Goal: Task Accomplishment & Management: Use online tool/utility

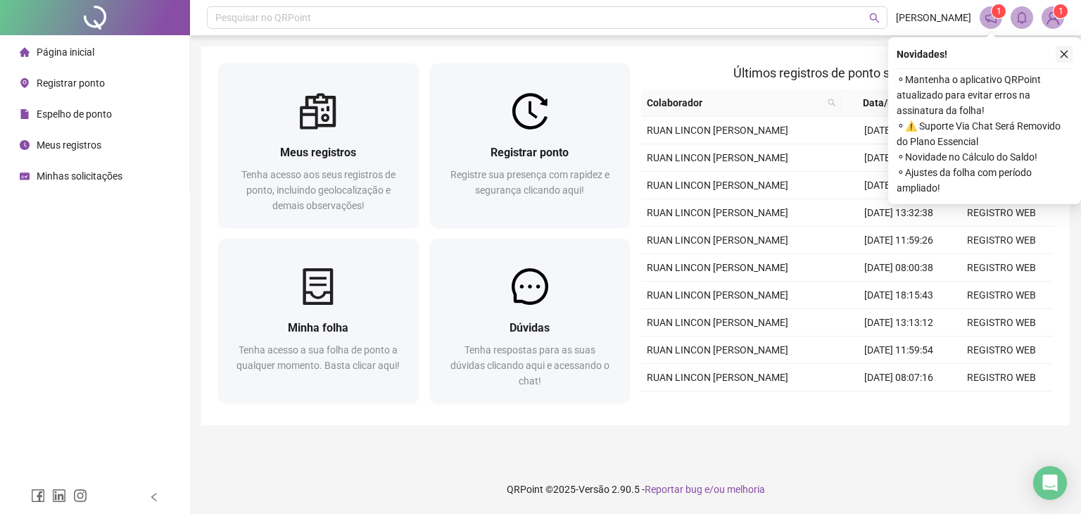
click at [1060, 51] on icon "close" at bounding box center [1064, 54] width 10 height 10
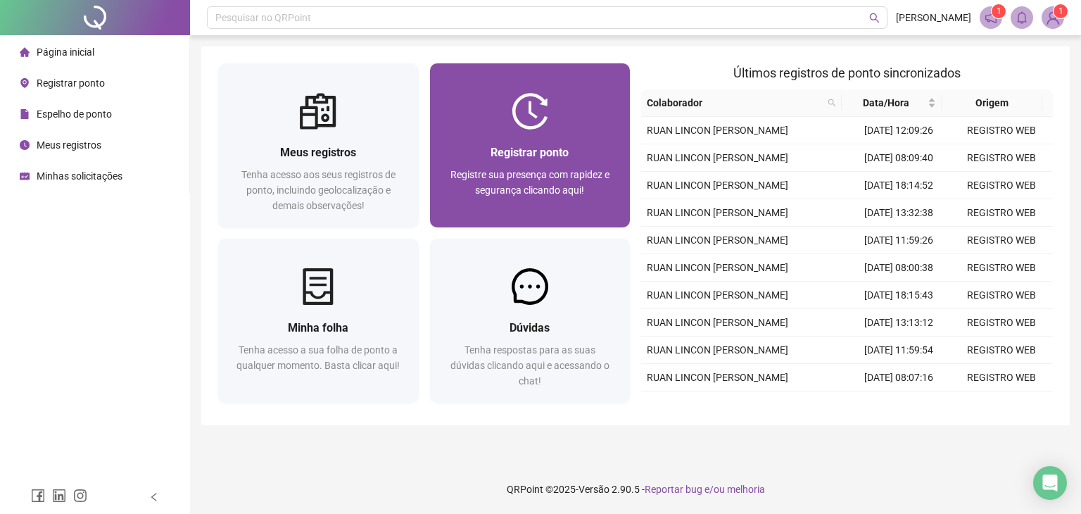
click at [555, 156] on span "Registrar ponto" at bounding box center [530, 152] width 78 height 13
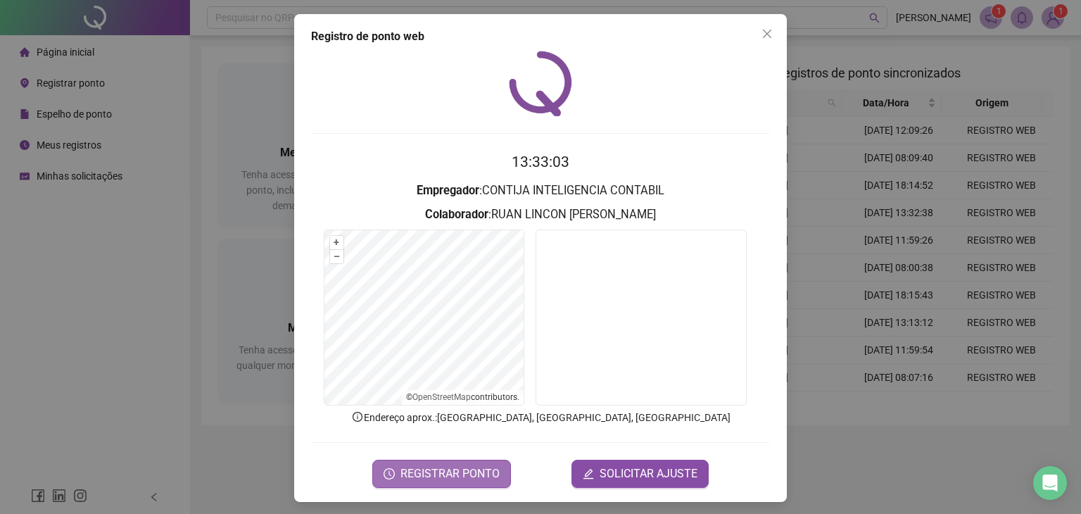
click at [420, 465] on span "REGISTRAR PONTO" at bounding box center [449, 473] width 99 height 17
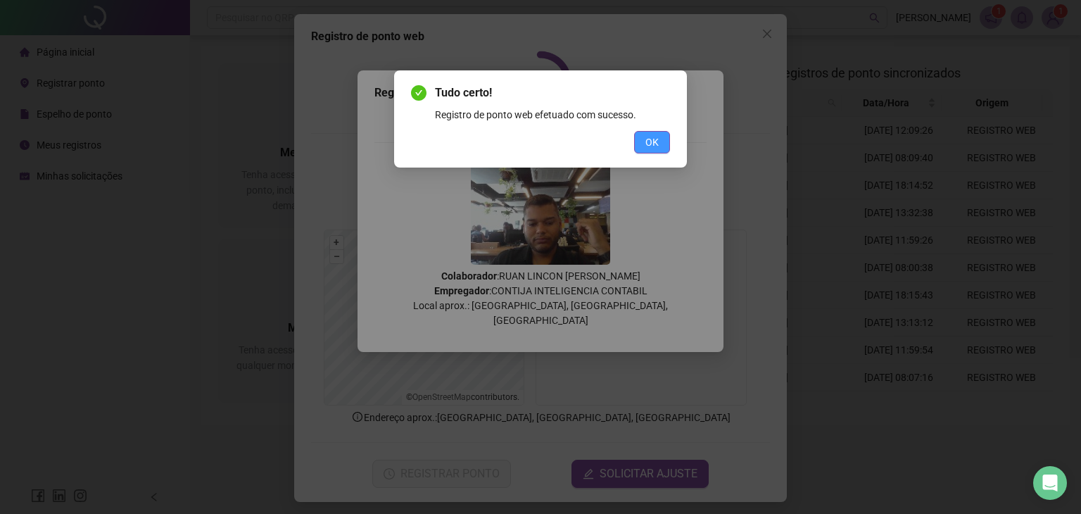
click at [648, 144] on span "OK" at bounding box center [651, 141] width 13 height 15
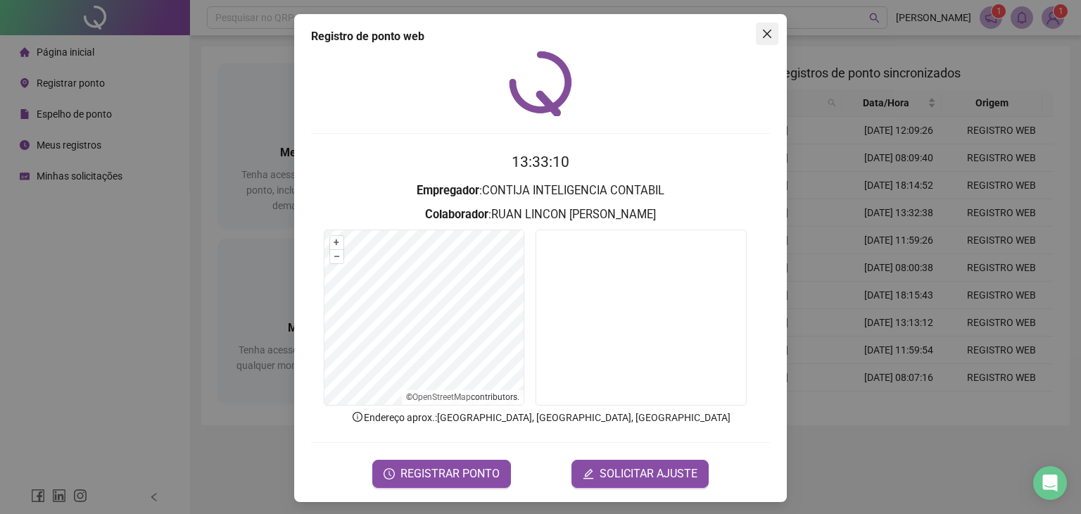
click at [769, 35] on span "Close" at bounding box center [767, 33] width 23 height 11
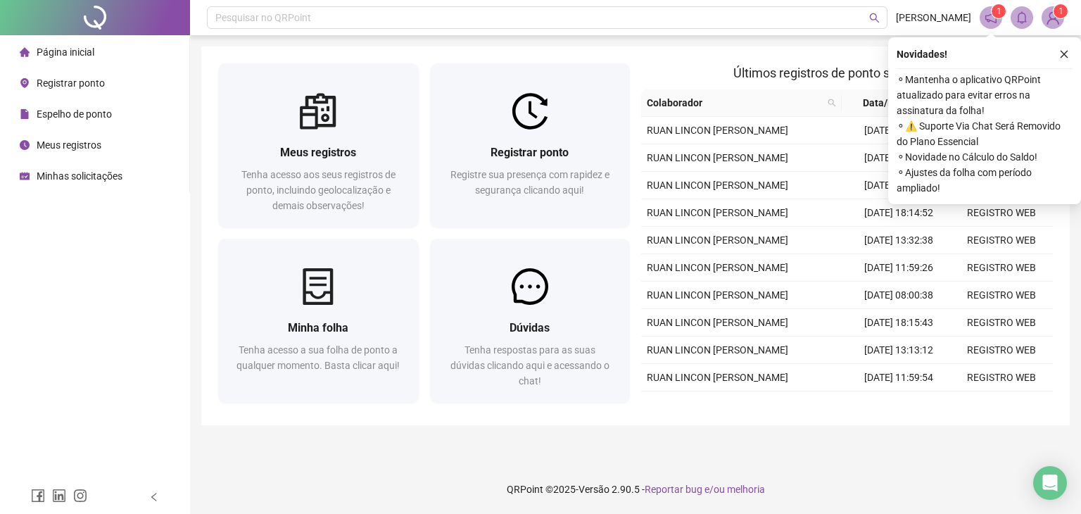
click at [1061, 49] on icon "close" at bounding box center [1064, 54] width 10 height 10
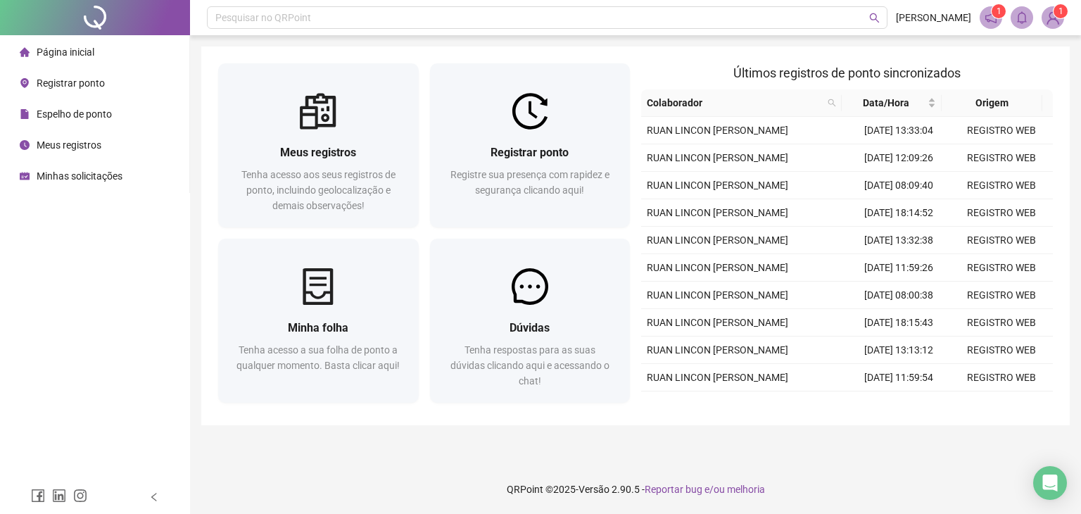
click at [100, 124] on div "Espelho de ponto" at bounding box center [66, 114] width 92 height 28
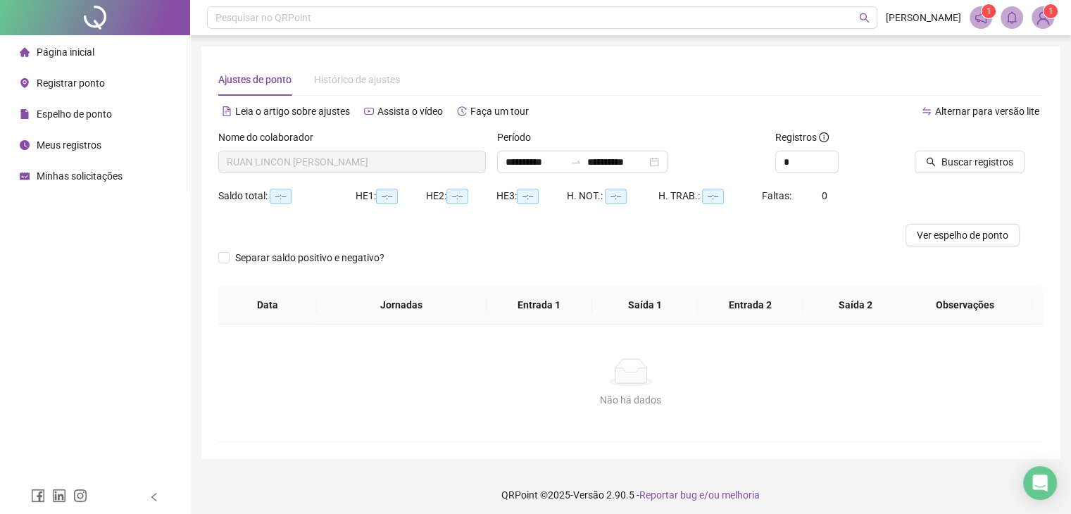
type input "**********"
click at [952, 162] on span "Buscar registros" at bounding box center [977, 161] width 72 height 15
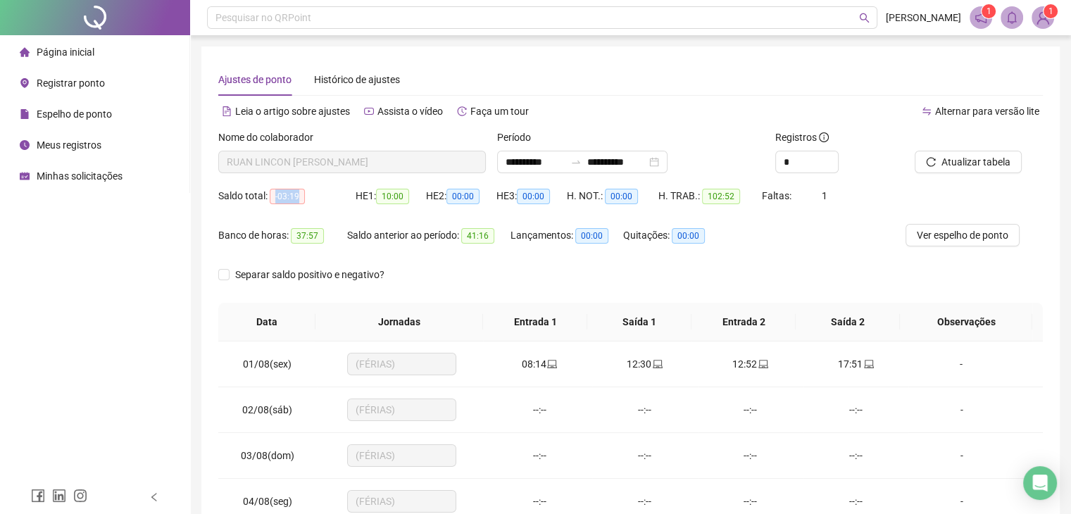
drag, startPoint x: 273, startPoint y: 203, endPoint x: 298, endPoint y: 200, distance: 25.5
click at [298, 200] on span "-03:19" at bounding box center [287, 196] width 35 height 15
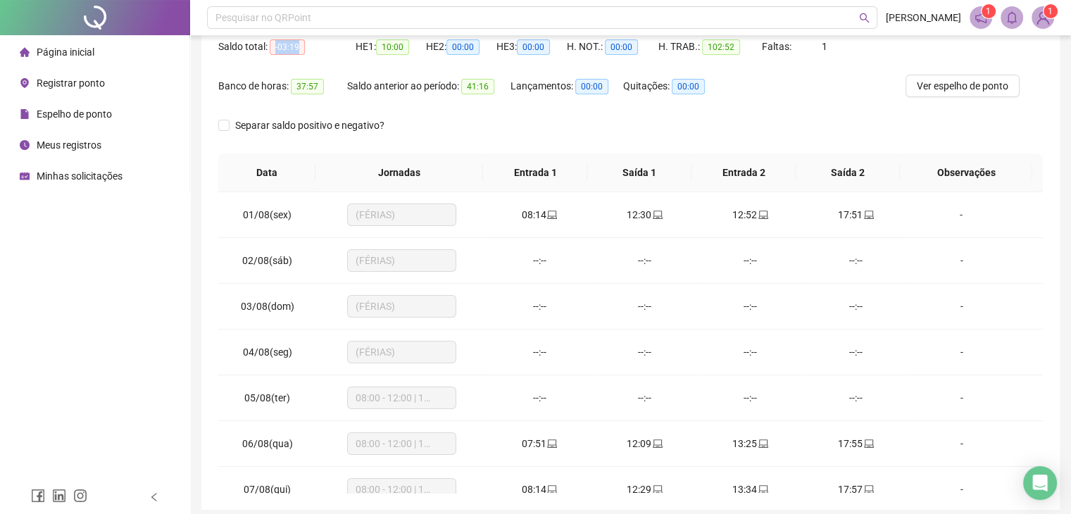
scroll to position [65, 0]
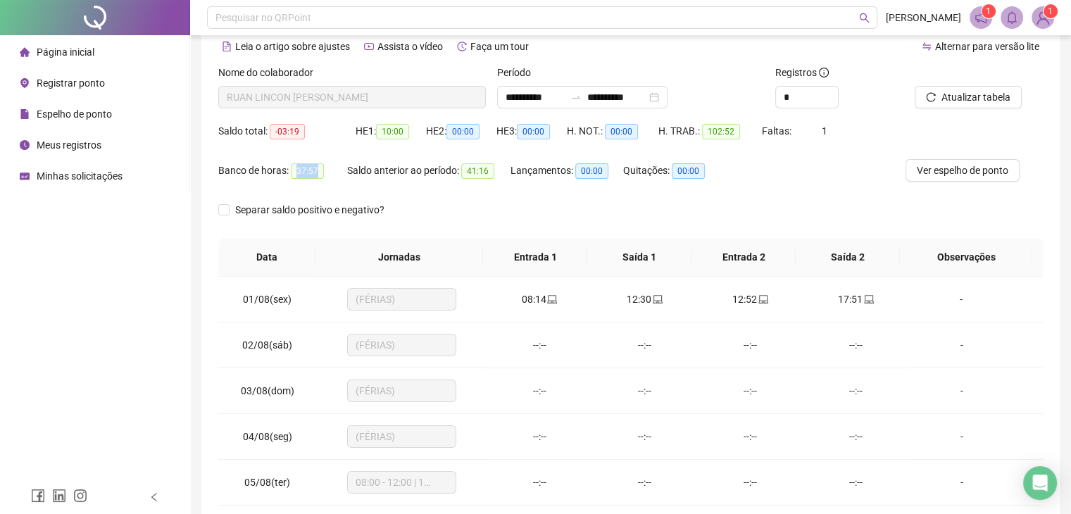
drag, startPoint x: 289, startPoint y: 175, endPoint x: 327, endPoint y: 186, distance: 39.4
click at [327, 186] on div "Banco de horas: 37:57" at bounding box center [282, 178] width 129 height 39
